Goal: Task Accomplishment & Management: Manage account settings

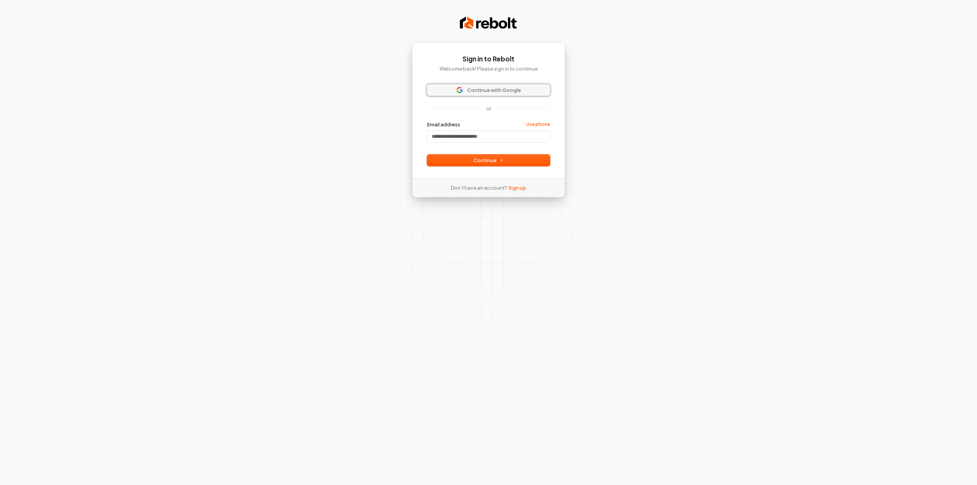
click at [497, 91] on span "Continue with Google" at bounding box center [494, 90] width 54 height 7
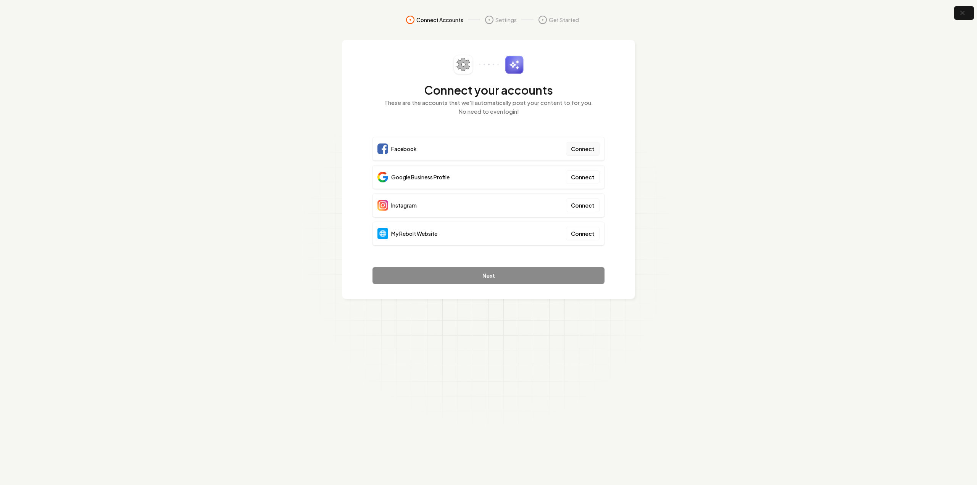
click at [581, 150] on button "Connect" at bounding box center [583, 149] width 34 height 14
click at [585, 206] on button "Connect" at bounding box center [583, 205] width 34 height 14
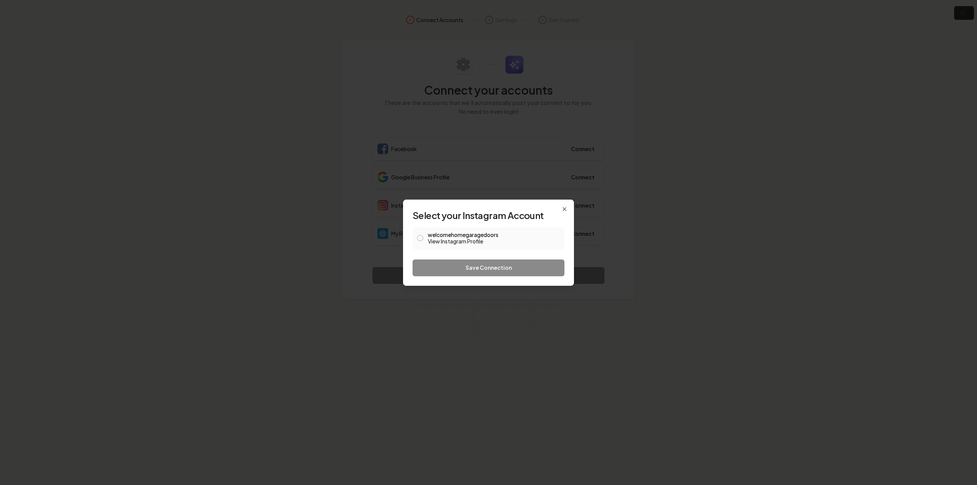
click at [418, 240] on button "welcomehomegaragedoors View Instagram Profile" at bounding box center [420, 238] width 6 height 6
click at [485, 270] on button "Save Connection" at bounding box center [489, 268] width 152 height 17
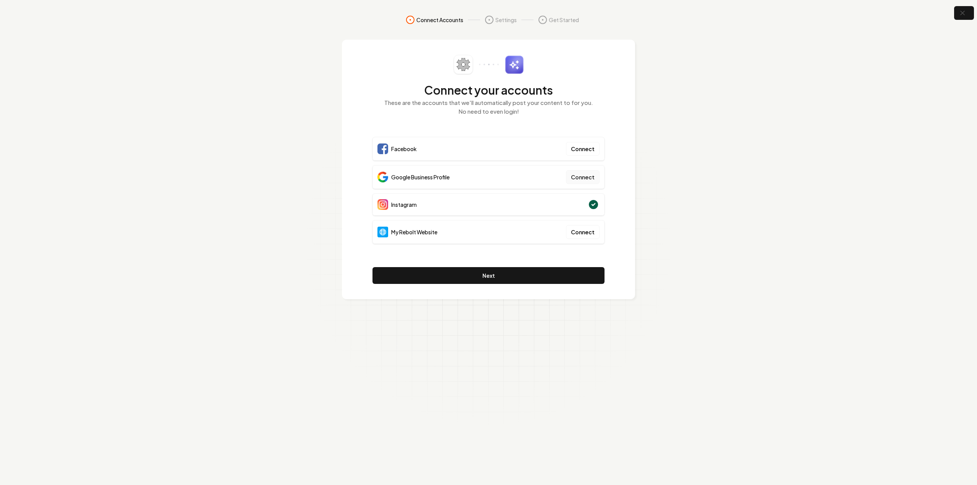
click at [579, 177] on button "Connect" at bounding box center [583, 177] width 34 height 14
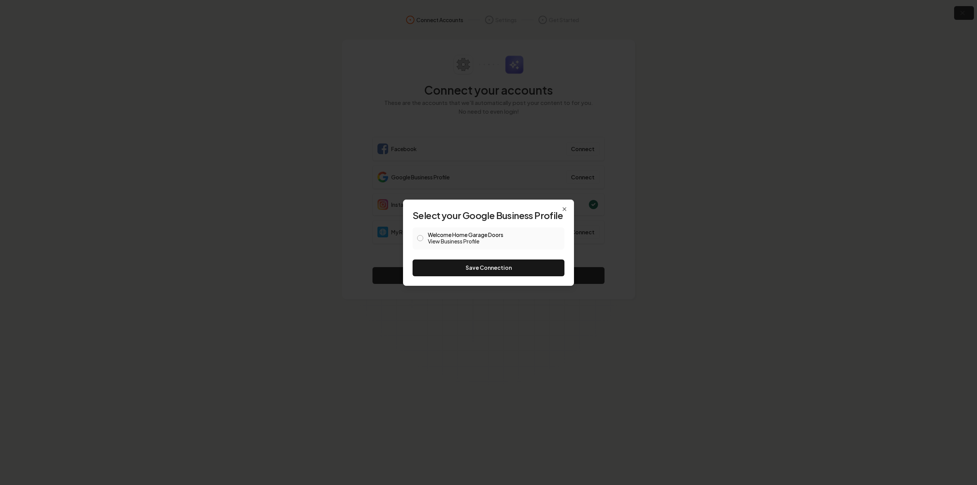
click at [421, 236] on button "Welcome Home Garage Doors View Business Profile" at bounding box center [420, 238] width 6 height 6
click at [489, 269] on button "Save Connection" at bounding box center [489, 268] width 152 height 17
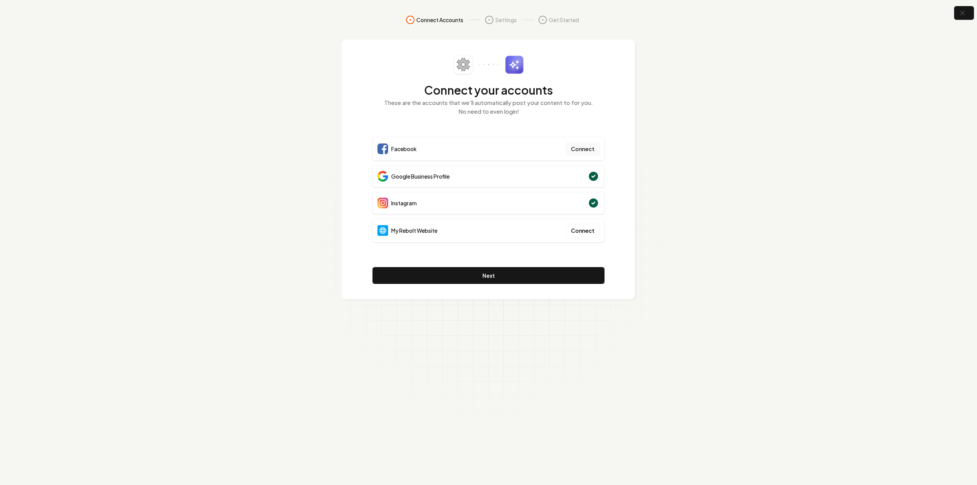
click at [578, 149] on button "Connect" at bounding box center [583, 149] width 34 height 14
click at [270, 98] on section "Connect Accounts Settings Get Started Connect your accounts These are the accou…" at bounding box center [488, 242] width 977 height 485
click at [582, 146] on button "Connect" at bounding box center [583, 149] width 34 height 14
click at [298, 130] on section "Connect Accounts Settings Get Started Connect your accounts These are the accou…" at bounding box center [488, 242] width 977 height 485
click at [584, 235] on button "Connect" at bounding box center [583, 231] width 34 height 14
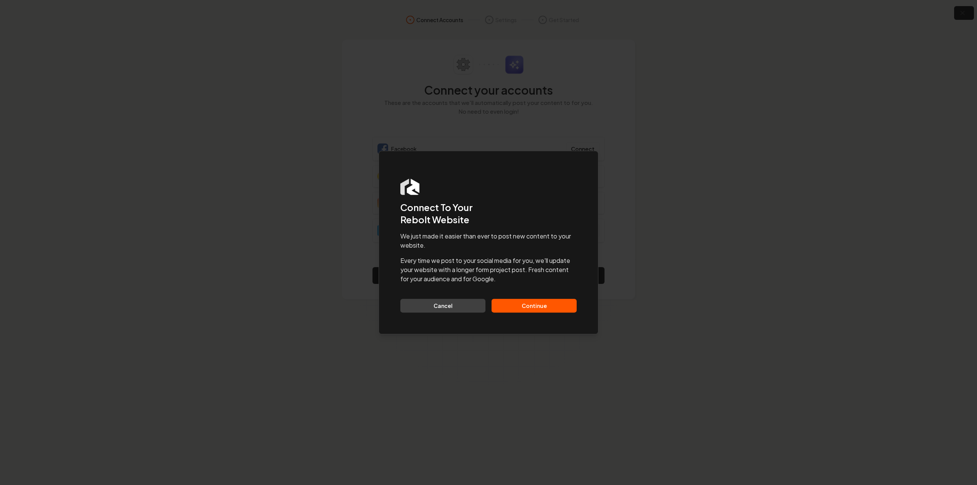
click at [552, 306] on button "Continue" at bounding box center [534, 306] width 85 height 14
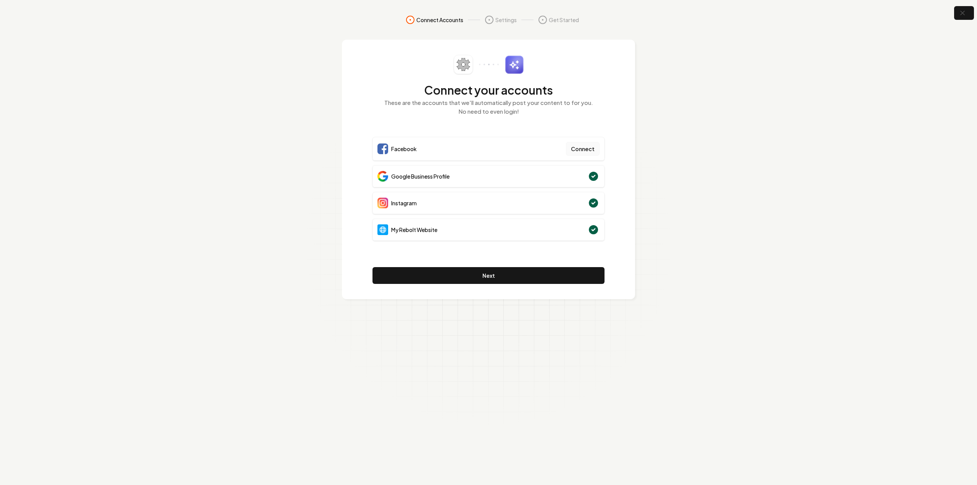
click at [574, 147] on button "Connect" at bounding box center [583, 149] width 34 height 14
click at [585, 148] on button "Connect" at bounding box center [583, 149] width 34 height 14
click at [590, 150] on button "Connect" at bounding box center [583, 149] width 34 height 14
click at [578, 150] on button "Connect" at bounding box center [583, 149] width 34 height 14
click at [583, 148] on button "Connect" at bounding box center [583, 149] width 34 height 14
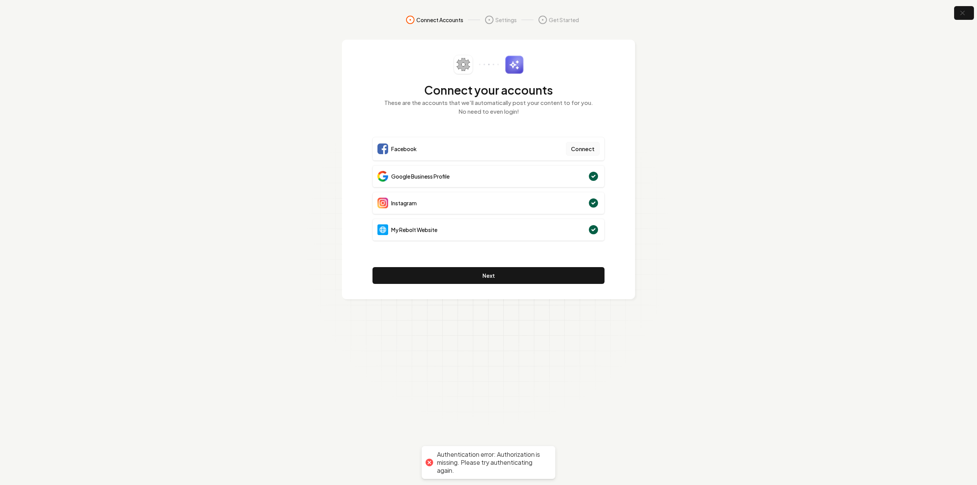
click at [585, 148] on button "Connect" at bounding box center [583, 149] width 34 height 14
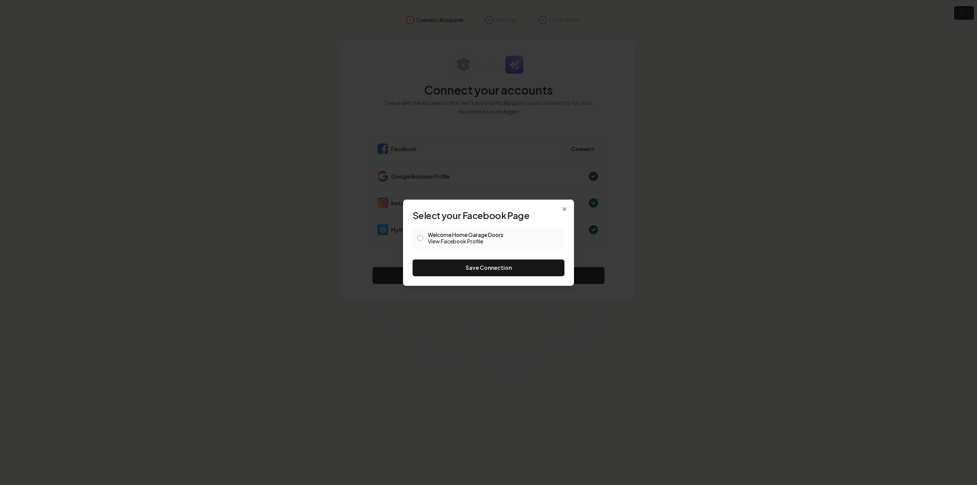
click at [419, 238] on button "Welcome Home Garage Doors View Facebook Profile" at bounding box center [420, 238] width 6 height 6
click at [497, 268] on button "Save Connection" at bounding box center [489, 268] width 152 height 17
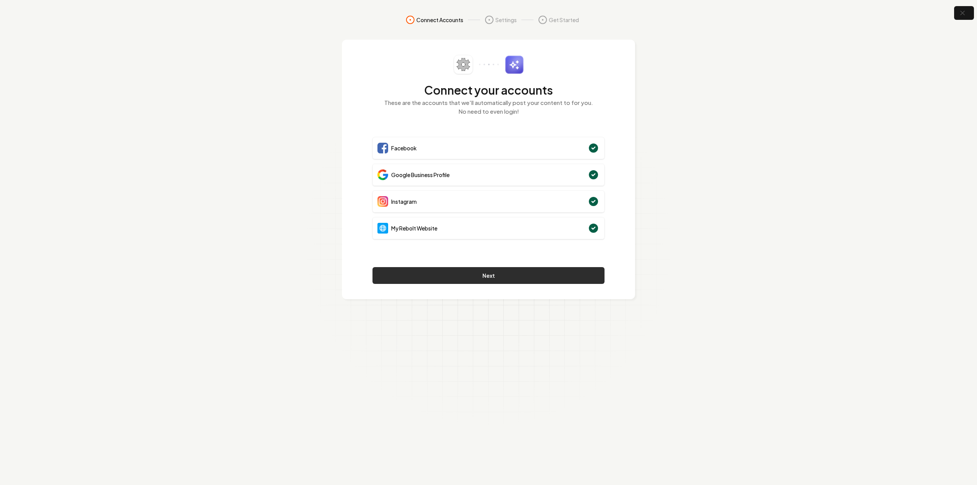
click at [496, 276] on button "Next" at bounding box center [489, 275] width 232 height 17
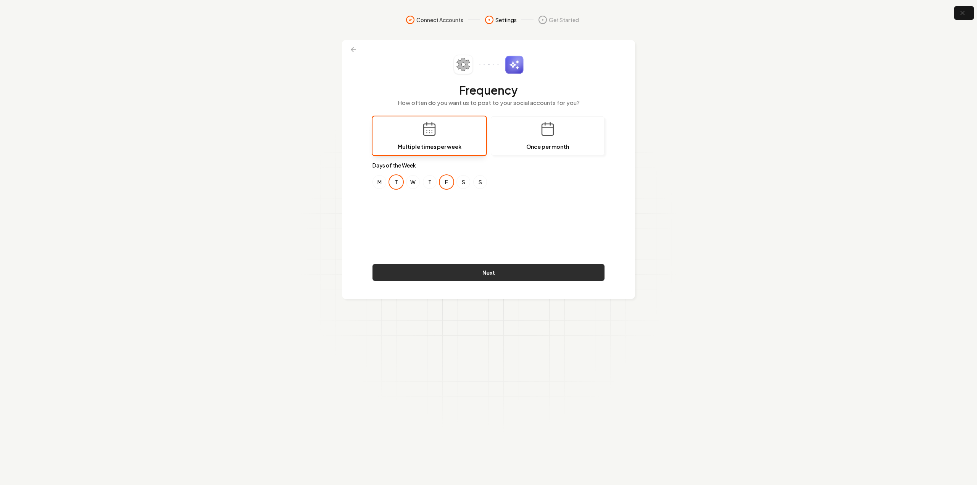
click at [499, 273] on button "Next" at bounding box center [489, 272] width 232 height 17
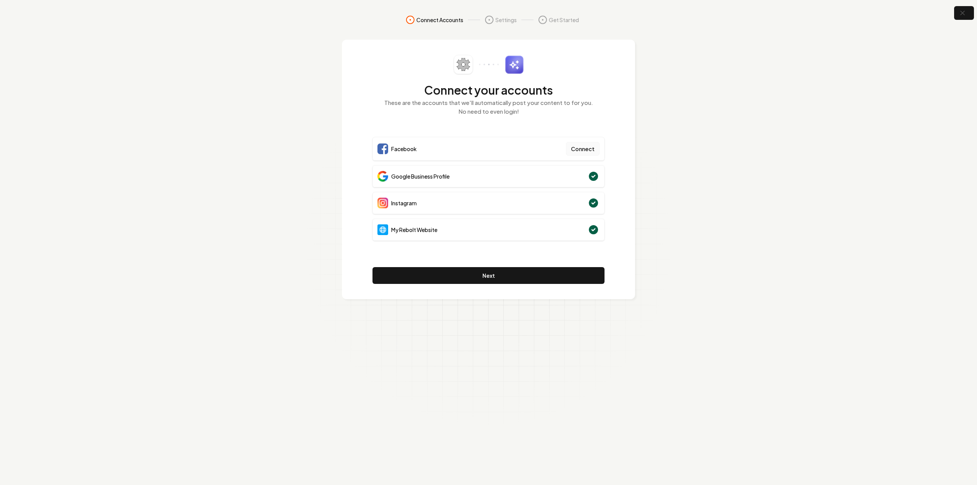
click at [581, 153] on button "Connect" at bounding box center [583, 149] width 34 height 14
click at [488, 275] on button "Next" at bounding box center [489, 275] width 232 height 17
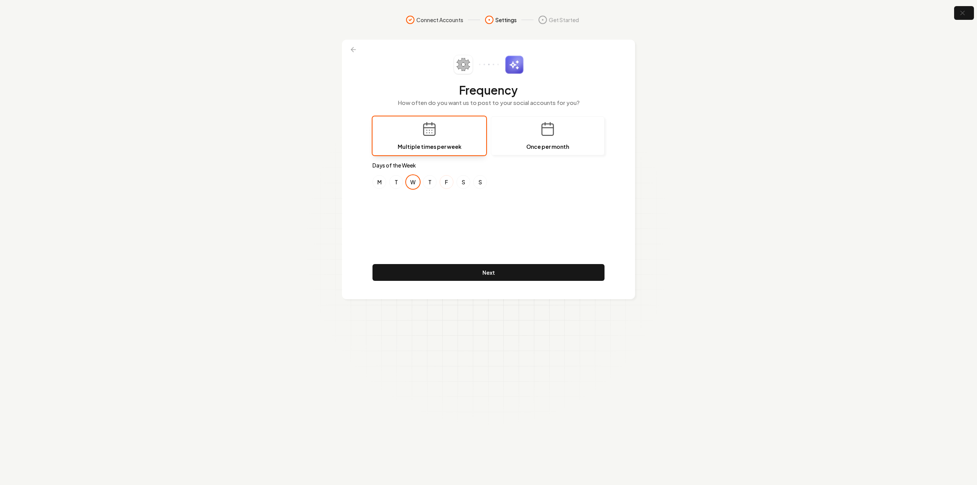
click at [445, 184] on button "F" at bounding box center [447, 182] width 14 height 14
click at [397, 181] on button "T" at bounding box center [396, 182] width 14 height 14
click at [412, 183] on button "W" at bounding box center [413, 182] width 14 height 14
click at [514, 274] on button "Next" at bounding box center [489, 272] width 232 height 17
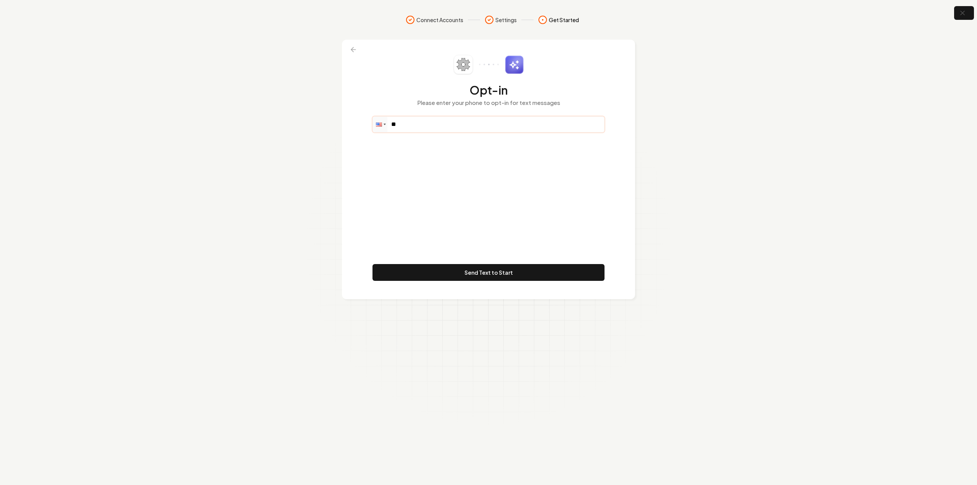
click at [480, 123] on input "**" at bounding box center [488, 124] width 231 height 15
type input "**********"
click at [501, 276] on button "Send Text to Start" at bounding box center [489, 272] width 232 height 17
